Goal: Ask a question

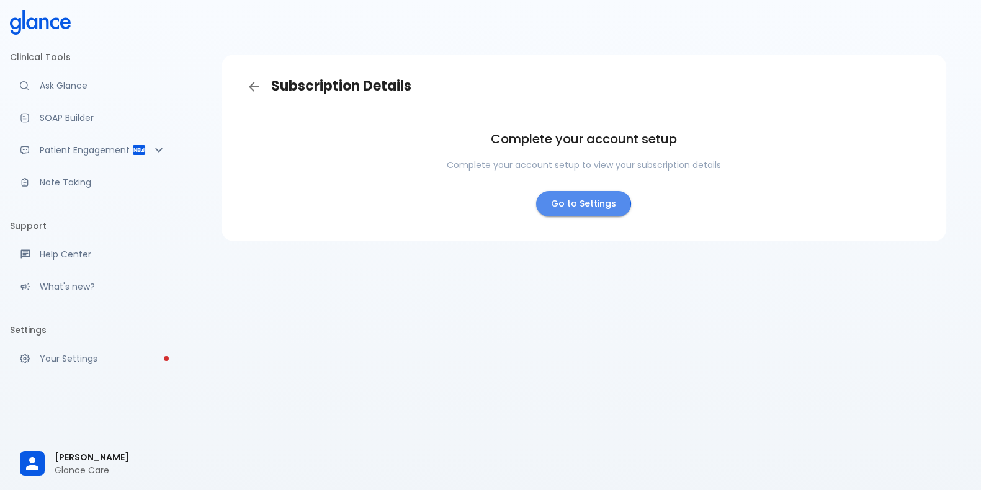
click at [583, 208] on link "Go to Settings" at bounding box center [583, 203] width 95 height 25
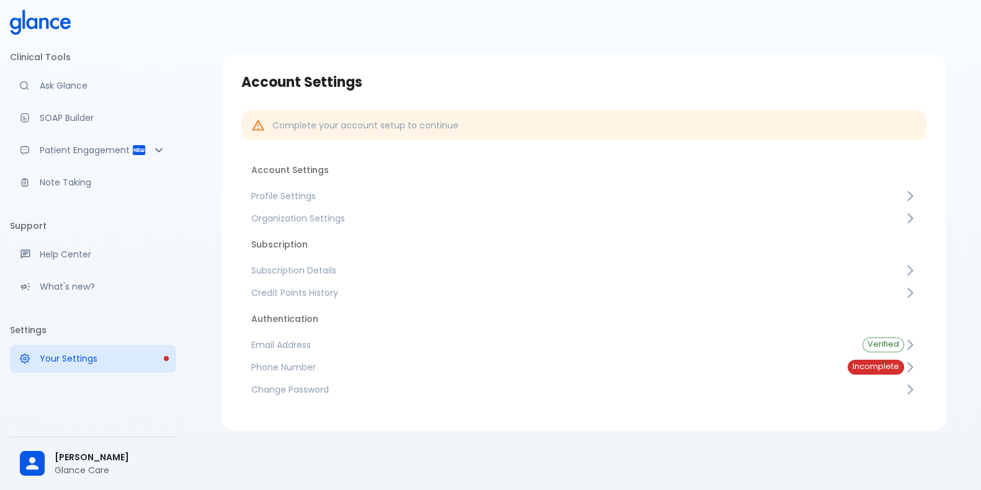
click at [465, 66] on div "Account Settings" at bounding box center [583, 83] width 705 height 36
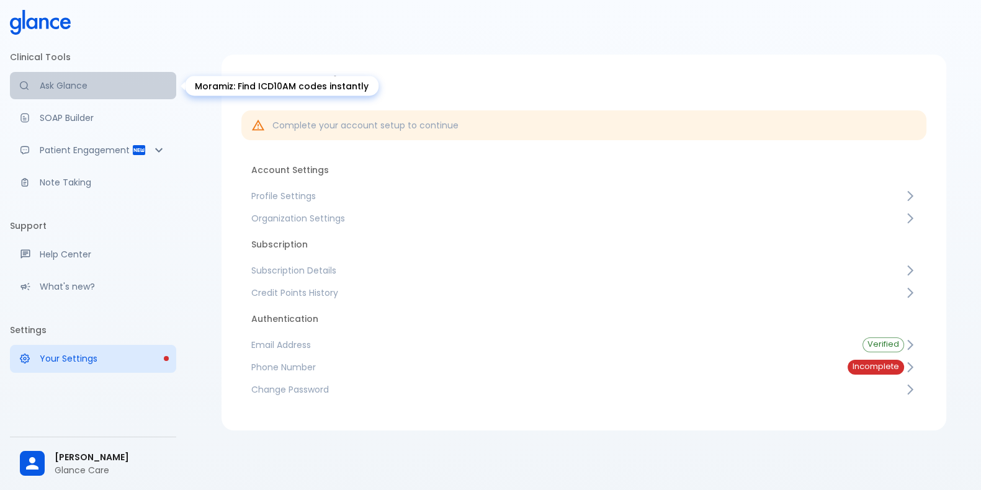
click at [82, 89] on p "Ask Glance" at bounding box center [103, 85] width 127 height 12
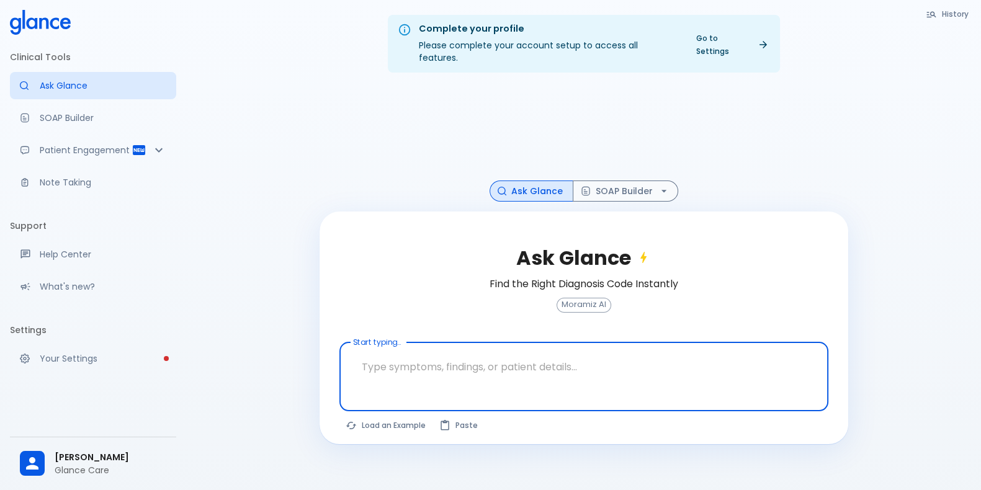
click at [395, 416] on button "Load an Example" at bounding box center [386, 425] width 94 height 18
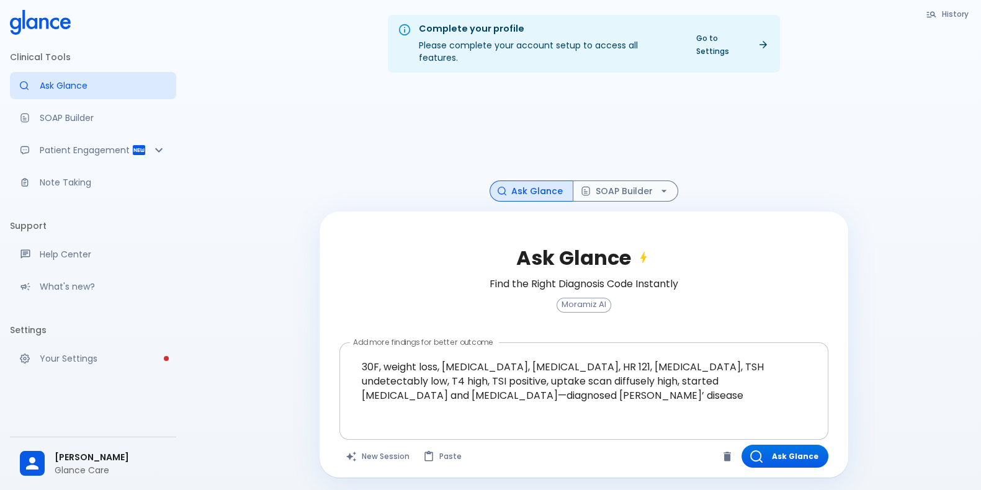
click at [576, 391] on textarea "30F, weight loss, [MEDICAL_DATA], [MEDICAL_DATA], HR 121, [MEDICAL_DATA], TSH u…" at bounding box center [583, 381] width 471 height 68
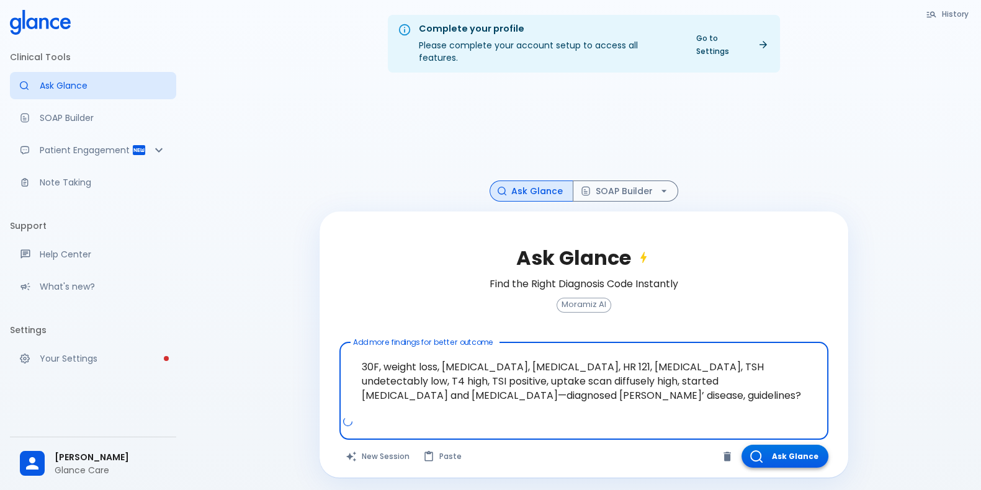
type textarea "30F, weight loss, [MEDICAL_DATA], [MEDICAL_DATA], HR 121, [MEDICAL_DATA], TSH u…"
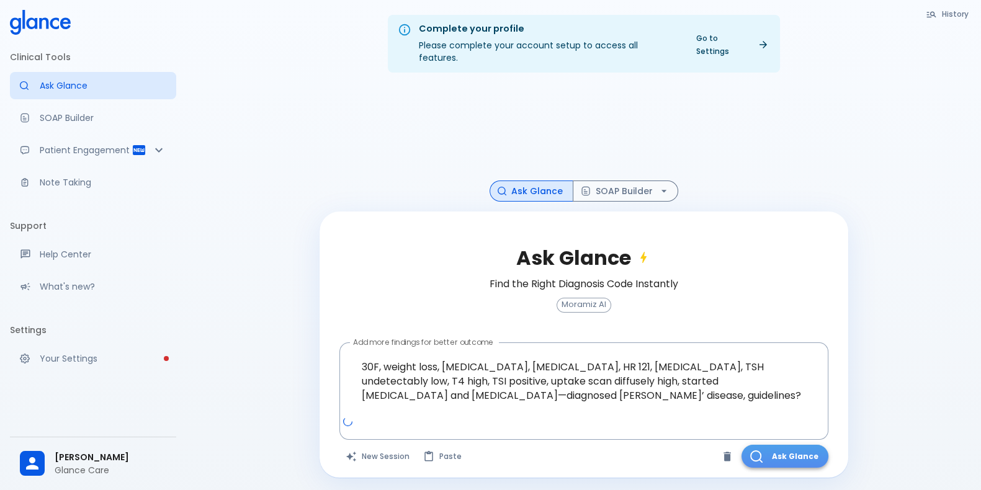
click at [775, 445] on button "Ask Glance" at bounding box center [784, 456] width 87 height 23
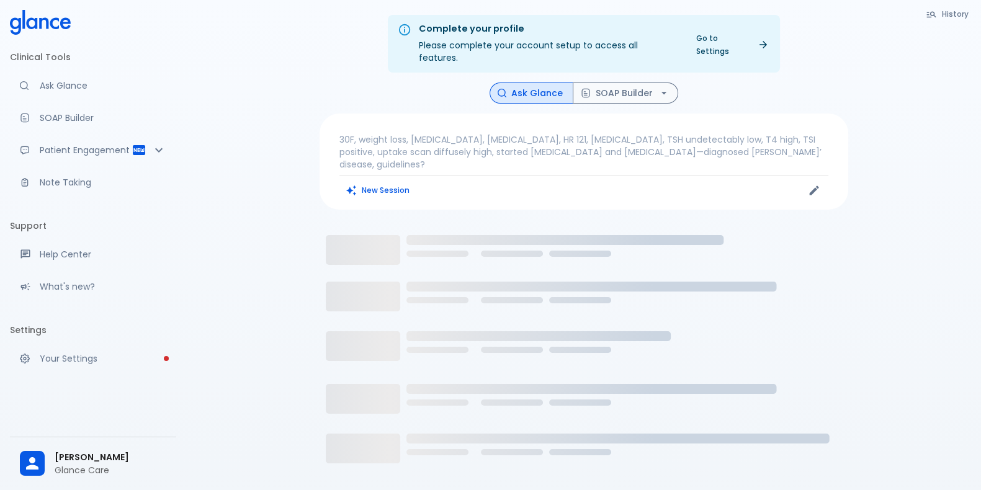
click at [847, 324] on icon "Loading..." at bounding box center [583, 375] width 529 height 310
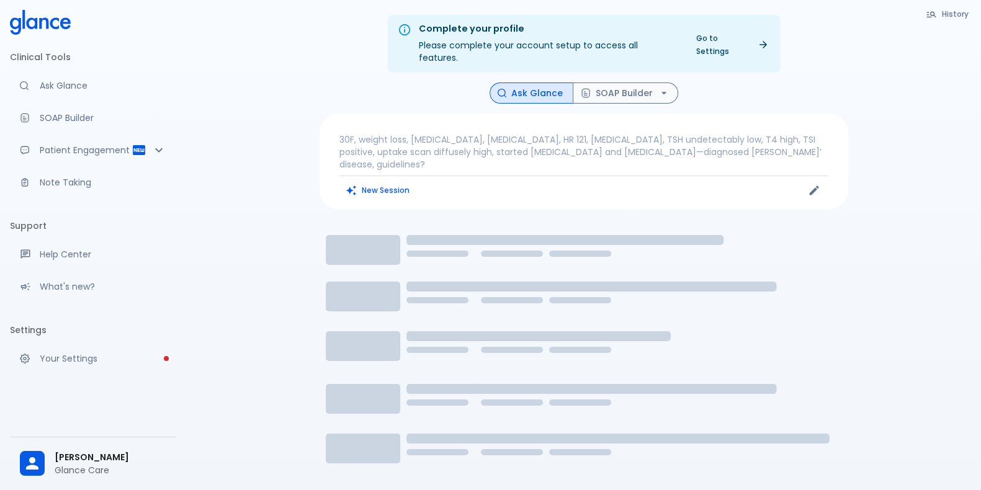
click at [902, 311] on div "Complete your profile Please complete your account setup to access all features…" at bounding box center [583, 279] width 795 height 558
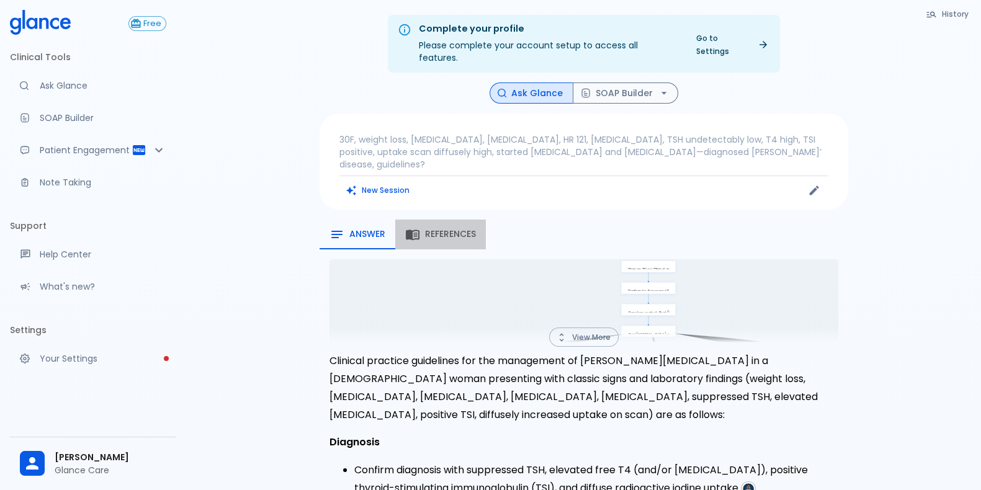
click at [462, 229] on span "References" at bounding box center [450, 234] width 51 height 11
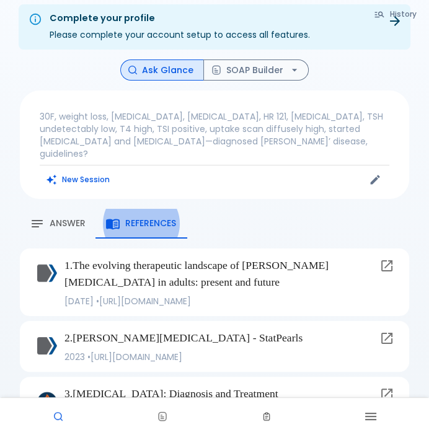
scroll to position [55, 0]
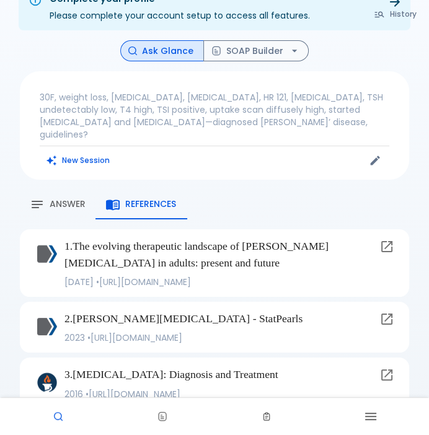
click at [259, 238] on p "1 . The evolving therapeutic landscape of [PERSON_NAME][MEDICAL_DATA] in adults…" at bounding box center [220, 254] width 310 height 33
click at [385, 368] on icon at bounding box center [387, 375] width 15 height 15
click at [381, 239] on icon at bounding box center [387, 246] width 15 height 15
